Goal: Use online tool/utility: Use online tool/utility

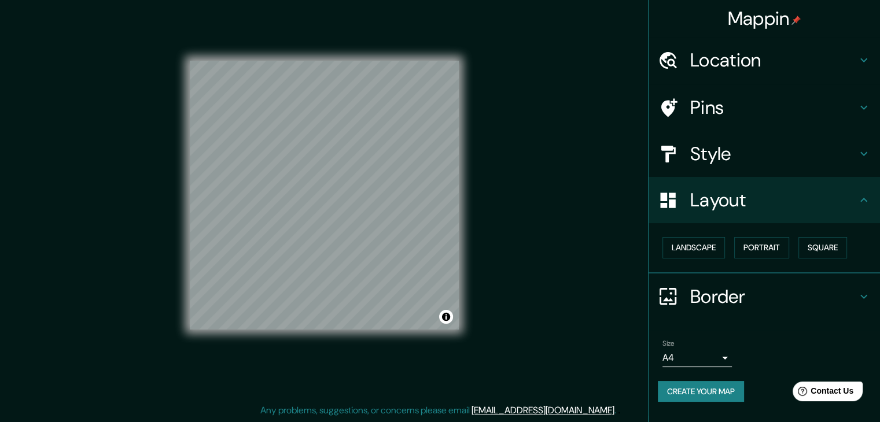
click at [783, 56] on h4 "Location" at bounding box center [773, 60] width 167 height 23
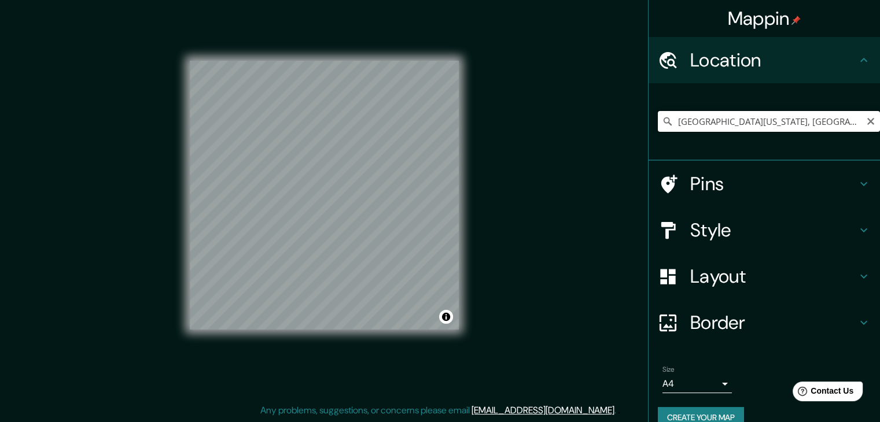
click at [747, 117] on input "[GEOGRAPHIC_DATA][US_STATE], [GEOGRAPHIC_DATA], [GEOGRAPHIC_DATA]" at bounding box center [769, 121] width 222 height 21
click at [867, 119] on icon "Clear" at bounding box center [870, 121] width 7 height 7
click at [752, 245] on div "Style" at bounding box center [763, 230] width 231 height 46
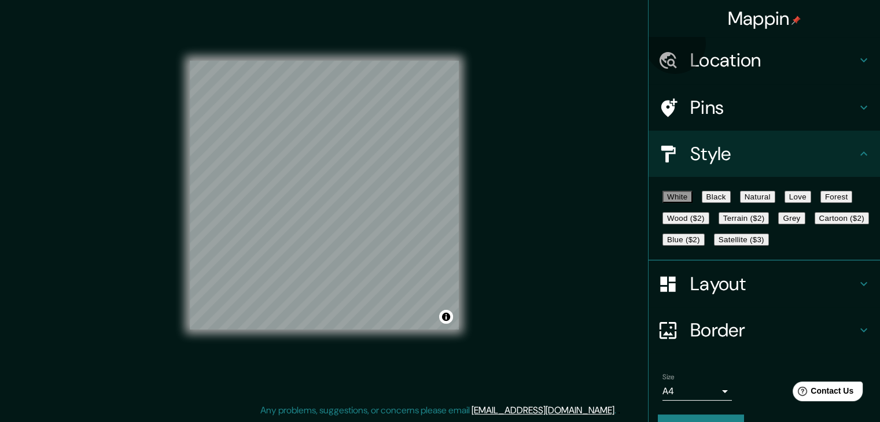
click at [731, 197] on button "Black" at bounding box center [716, 197] width 29 height 12
click at [731, 201] on button "Black" at bounding box center [716, 197] width 29 height 12
click at [676, 197] on button "White" at bounding box center [677, 197] width 30 height 12
click at [717, 200] on button "Black" at bounding box center [716, 197] width 29 height 12
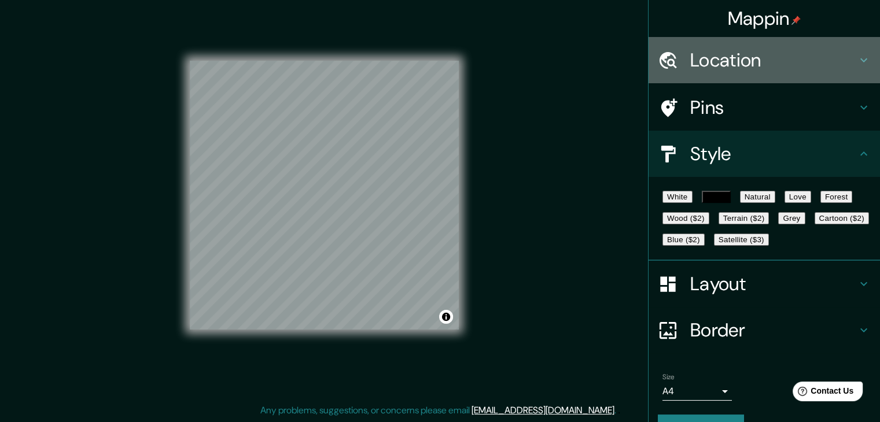
click at [699, 66] on h4 "Location" at bounding box center [773, 60] width 167 height 23
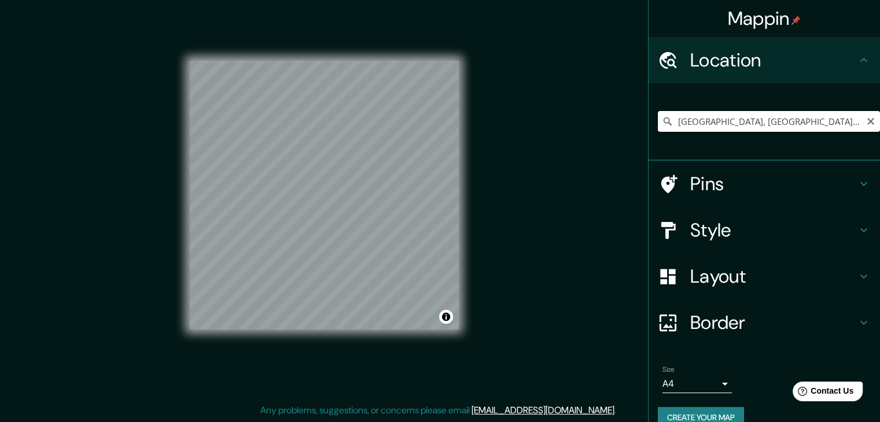
click at [695, 119] on input "[GEOGRAPHIC_DATA], [GEOGRAPHIC_DATA], [GEOGRAPHIC_DATA]" at bounding box center [769, 121] width 222 height 21
click at [698, 121] on input "[GEOGRAPHIC_DATA], [GEOGRAPHIC_DATA], [GEOGRAPHIC_DATA]" at bounding box center [769, 121] width 222 height 21
click at [814, 115] on input "[GEOGRAPHIC_DATA], [GEOGRAPHIC_DATA], [GEOGRAPHIC_DATA]" at bounding box center [769, 121] width 222 height 21
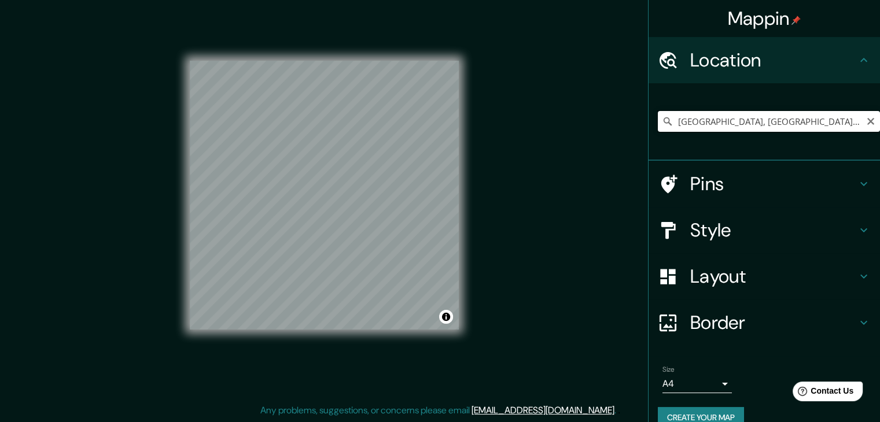
click at [814, 115] on input "[GEOGRAPHIC_DATA], [GEOGRAPHIC_DATA], [GEOGRAPHIC_DATA]" at bounding box center [769, 121] width 222 height 21
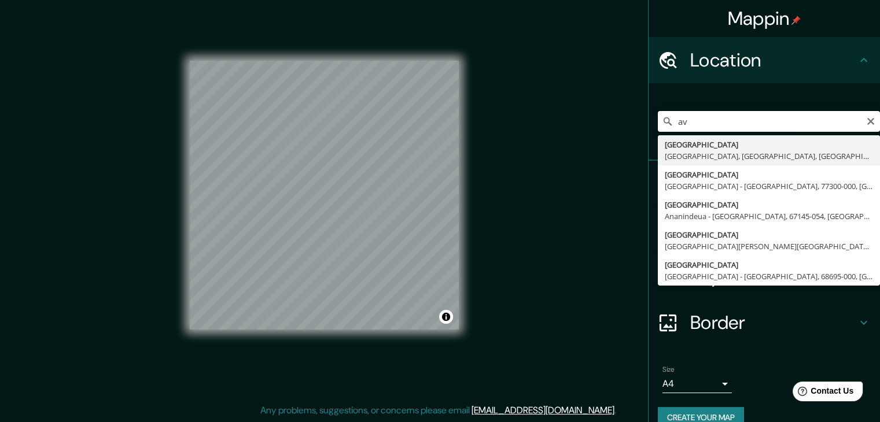
type input "a"
click at [745, 120] on input "[GEOGRAPHIC_DATA][US_STATE], [GEOGRAPHIC_DATA], [GEOGRAPHIC_DATA]" at bounding box center [769, 121] width 222 height 21
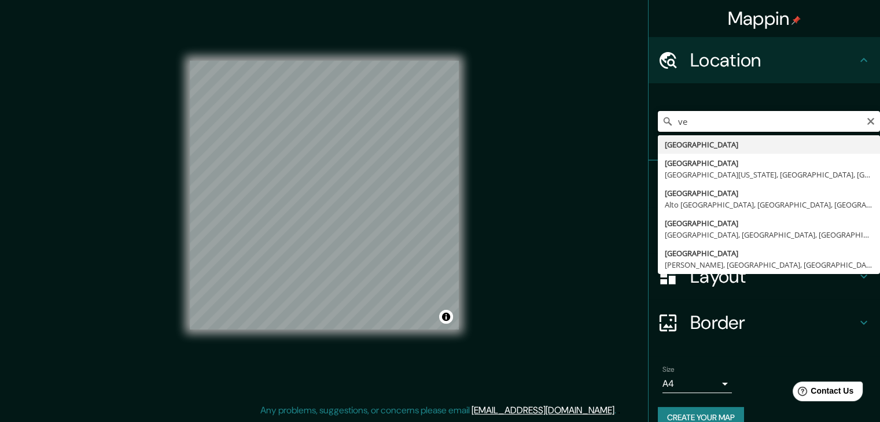
type input "v"
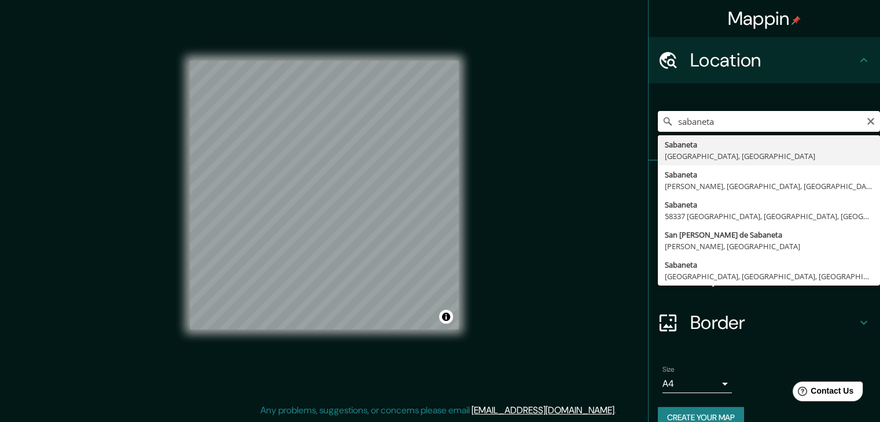
type input "[GEOGRAPHIC_DATA], [GEOGRAPHIC_DATA], [GEOGRAPHIC_DATA]"
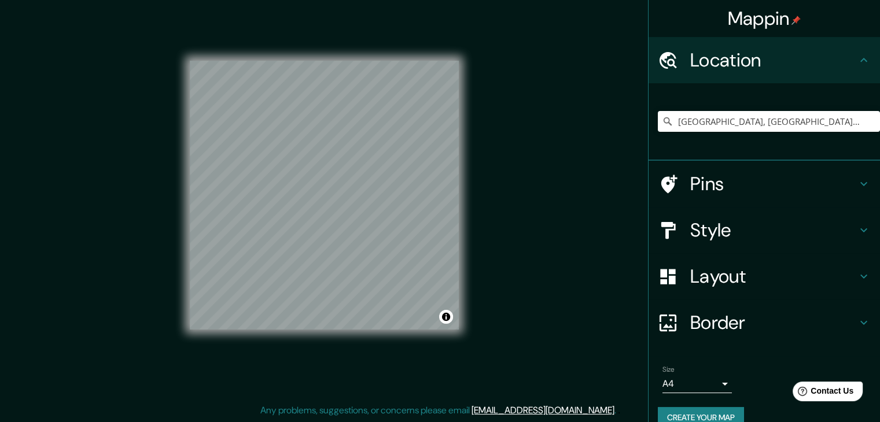
click at [710, 267] on h4 "Layout" at bounding box center [773, 276] width 167 height 23
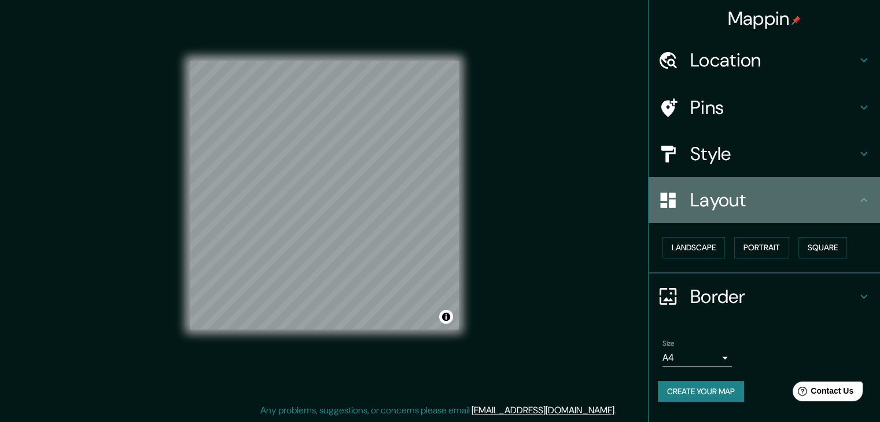
click at [729, 210] on h4 "Layout" at bounding box center [773, 200] width 167 height 23
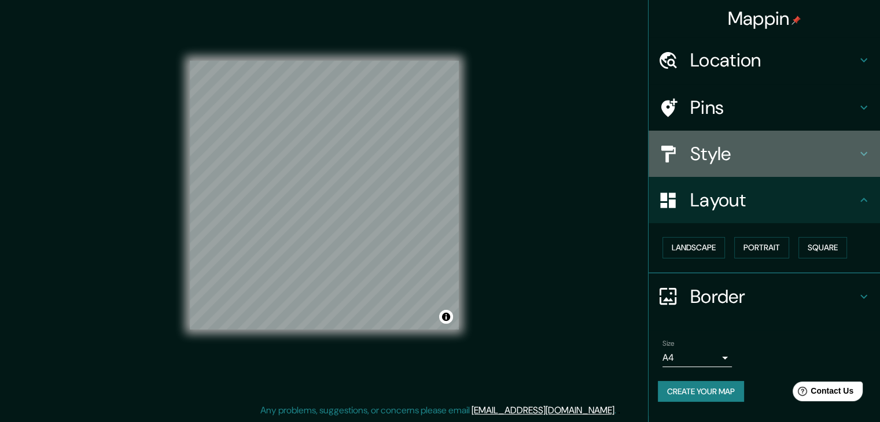
click at [776, 154] on h4 "Style" at bounding box center [773, 153] width 167 height 23
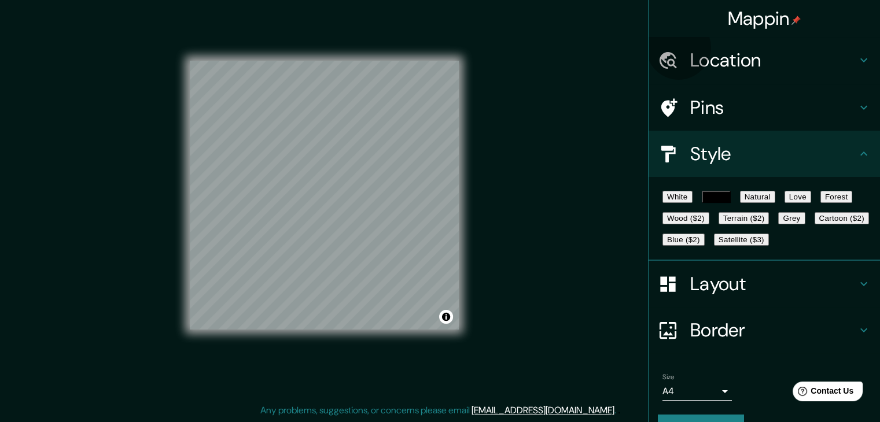
click at [684, 201] on button "White" at bounding box center [677, 197] width 30 height 12
click at [484, 179] on div "Mappin Location [GEOGRAPHIC_DATA], [GEOGRAPHIC_DATA], [GEOGRAPHIC_DATA] Pins St…" at bounding box center [440, 205] width 880 height 436
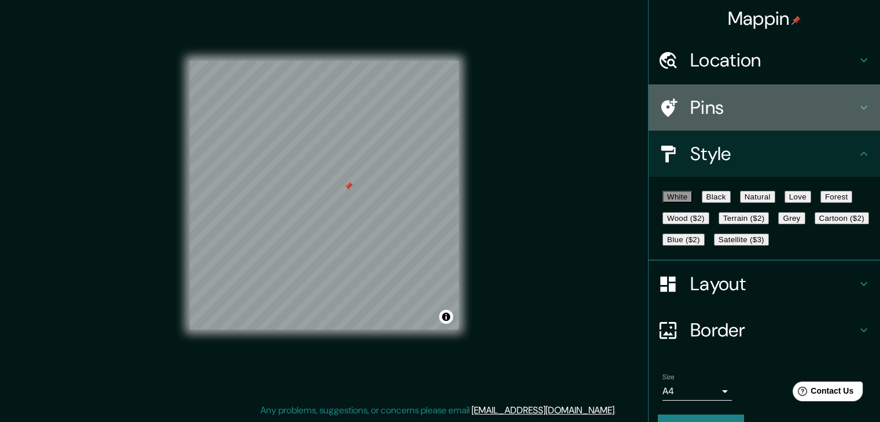
click at [716, 116] on h4 "Pins" at bounding box center [773, 107] width 167 height 23
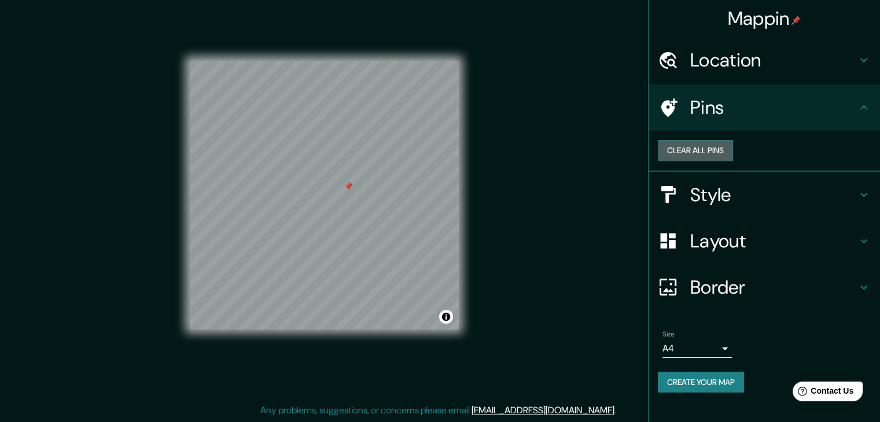
click at [733, 160] on button "Clear all pins" at bounding box center [695, 150] width 75 height 21
drag, startPoint x: 481, startPoint y: 125, endPoint x: 498, endPoint y: 119, distance: 17.9
click at [482, 125] on div "Mappin Location [GEOGRAPHIC_DATA], [GEOGRAPHIC_DATA], [GEOGRAPHIC_DATA] Pins Cl…" at bounding box center [440, 205] width 880 height 436
click at [547, 152] on div "Mappin Location [GEOGRAPHIC_DATA], [GEOGRAPHIC_DATA], [GEOGRAPHIC_DATA] Pins Cl…" at bounding box center [440, 205] width 880 height 436
